Goal: Obtain resource: Obtain resource

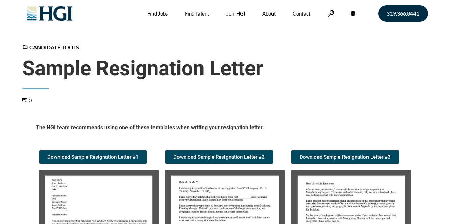
scroll to position [104, 0]
click at [75, 195] on img at bounding box center [98, 227] width 119 height 112
click at [76, 201] on img at bounding box center [98, 227] width 119 height 112
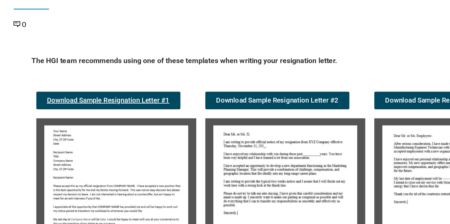
scroll to position [54, 0]
